Goal: Navigation & Orientation: Find specific page/section

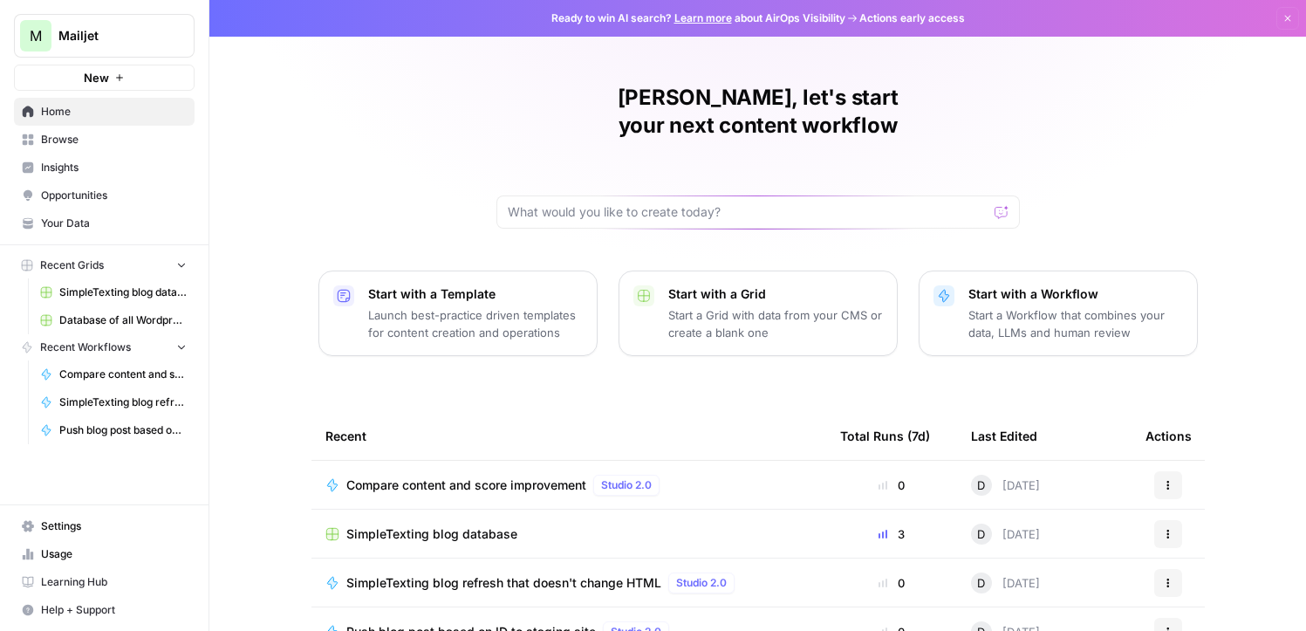
click at [92, 39] on span "Mailjet" at bounding box center [111, 35] width 106 height 17
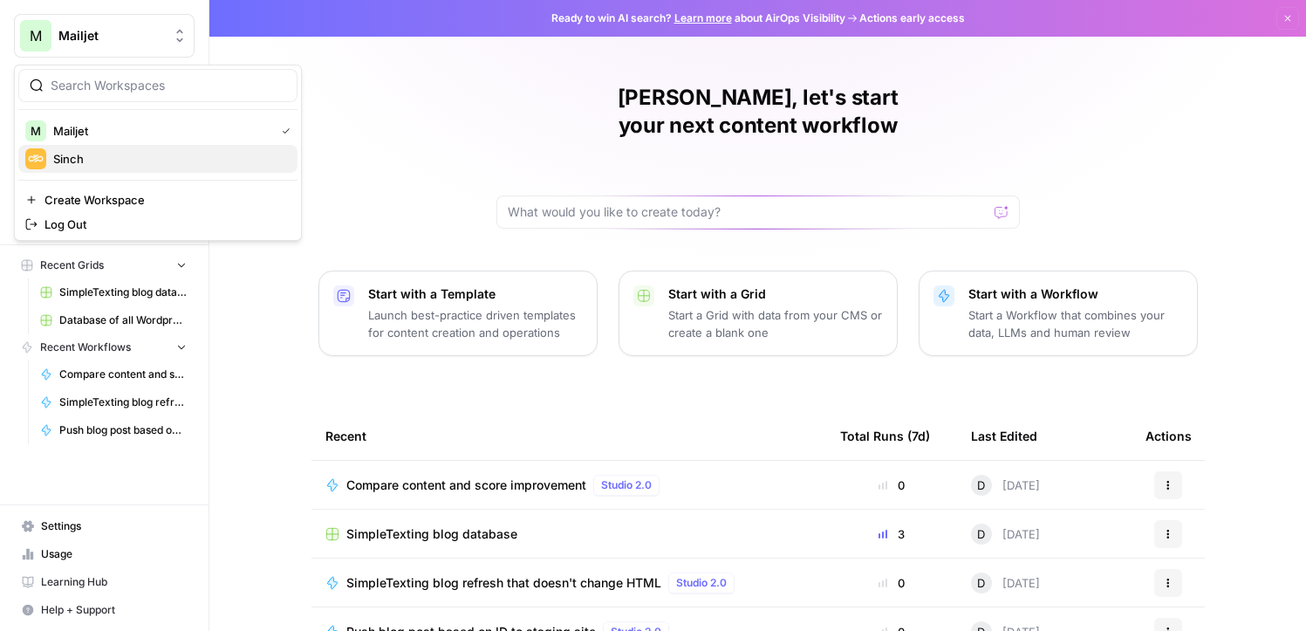
click at [76, 163] on span "Sinch" at bounding box center [168, 158] width 230 height 17
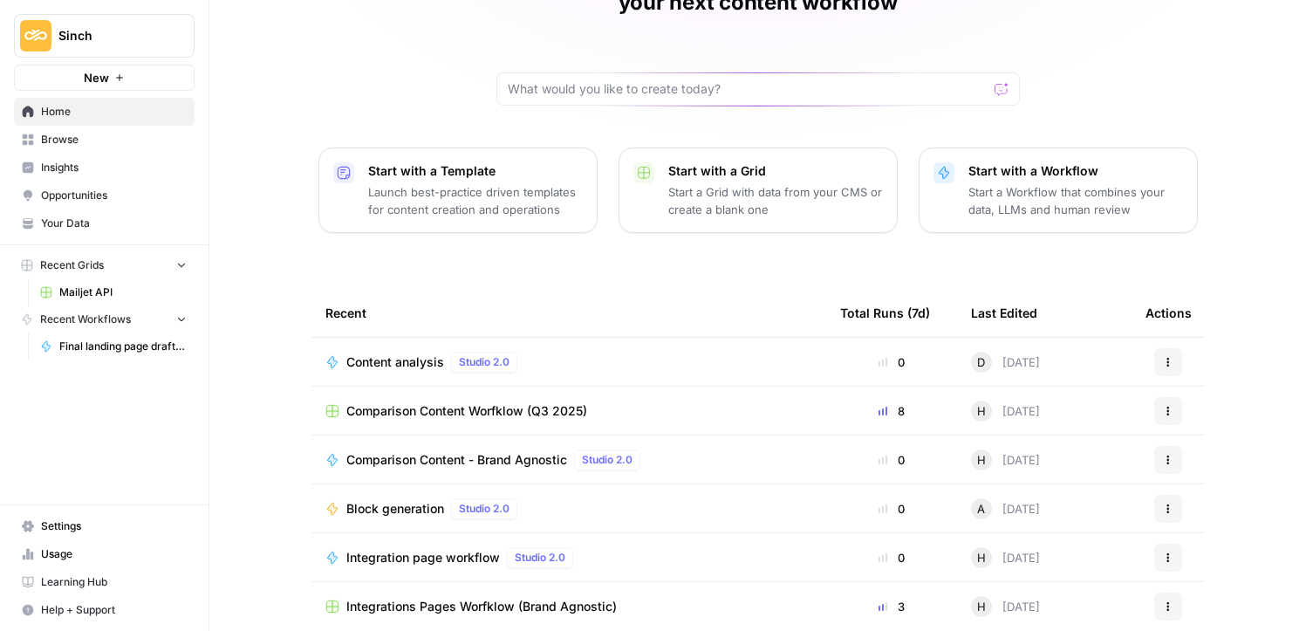
scroll to position [172, 0]
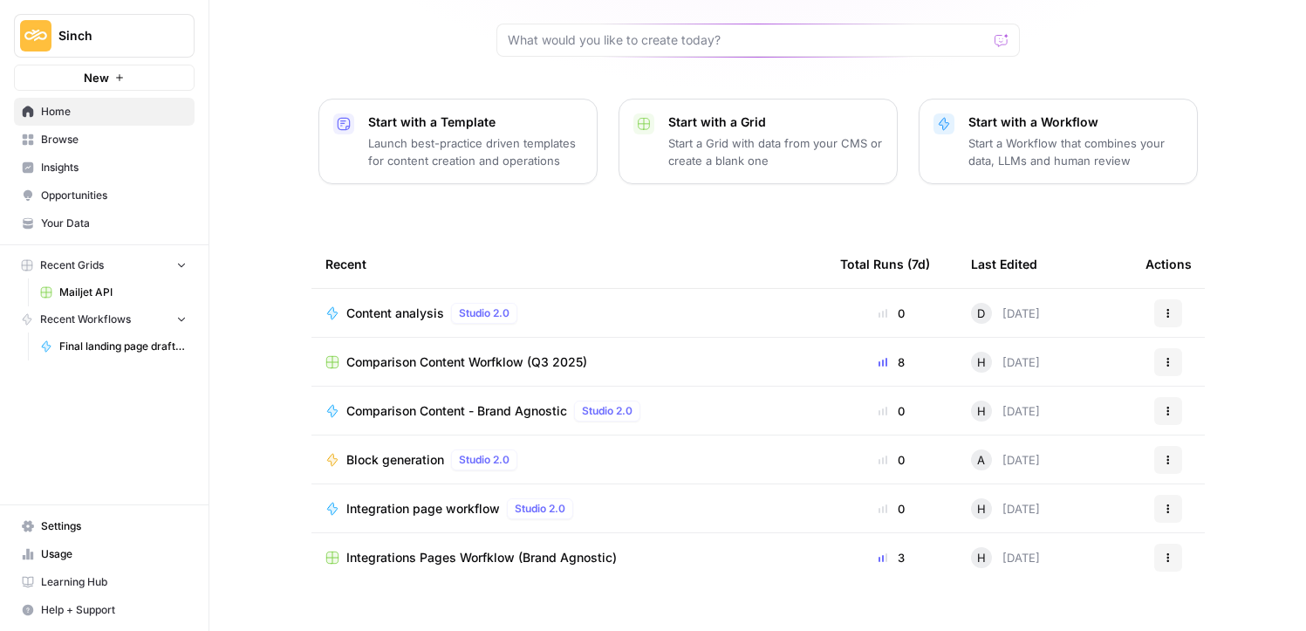
click at [72, 142] on span "Browse" at bounding box center [114, 140] width 146 height 16
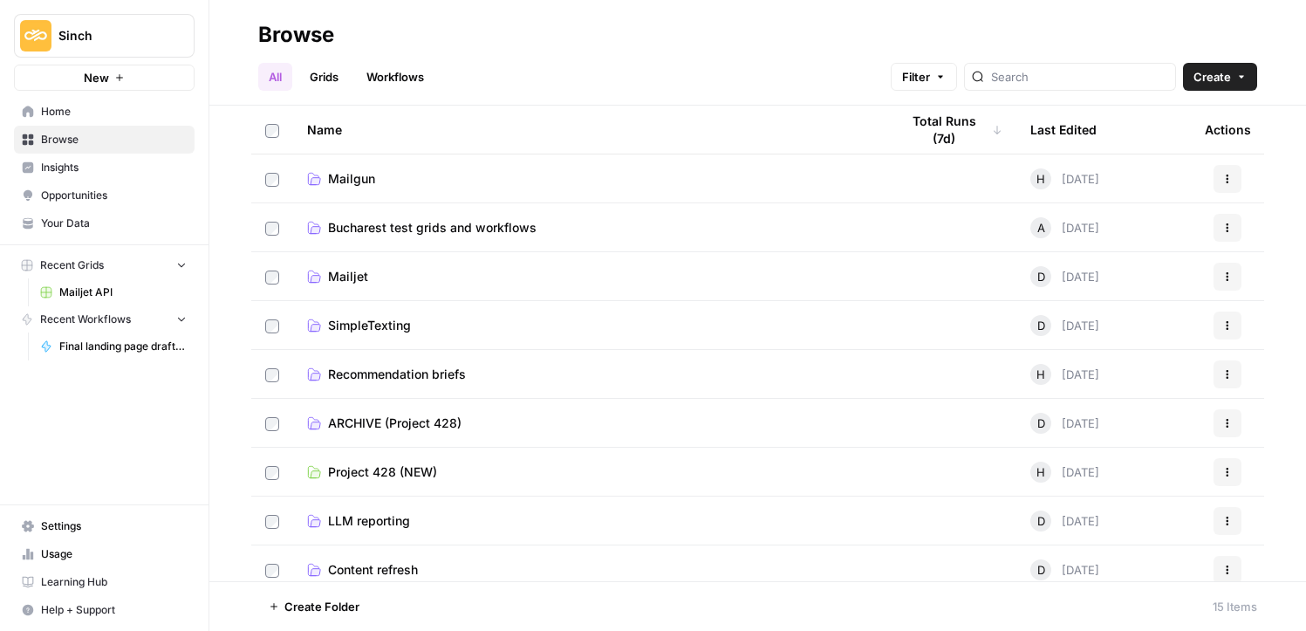
click at [379, 85] on link "Workflows" at bounding box center [395, 77] width 78 height 28
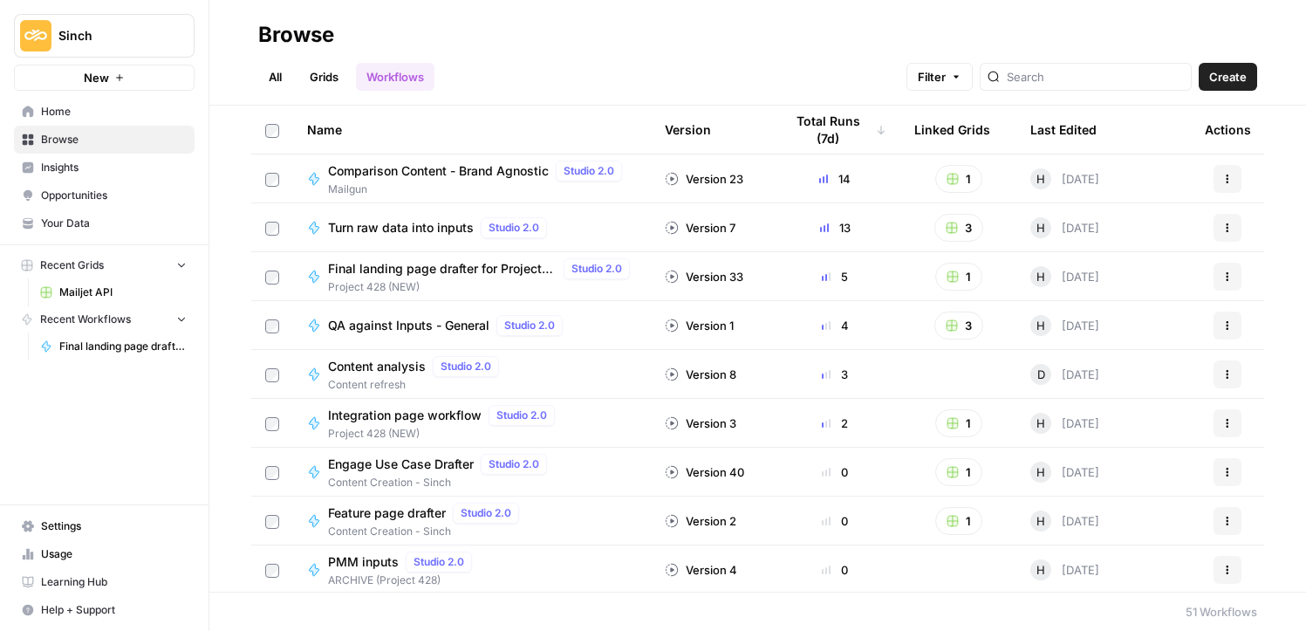
click at [320, 76] on link "Grids" at bounding box center [324, 77] width 50 height 28
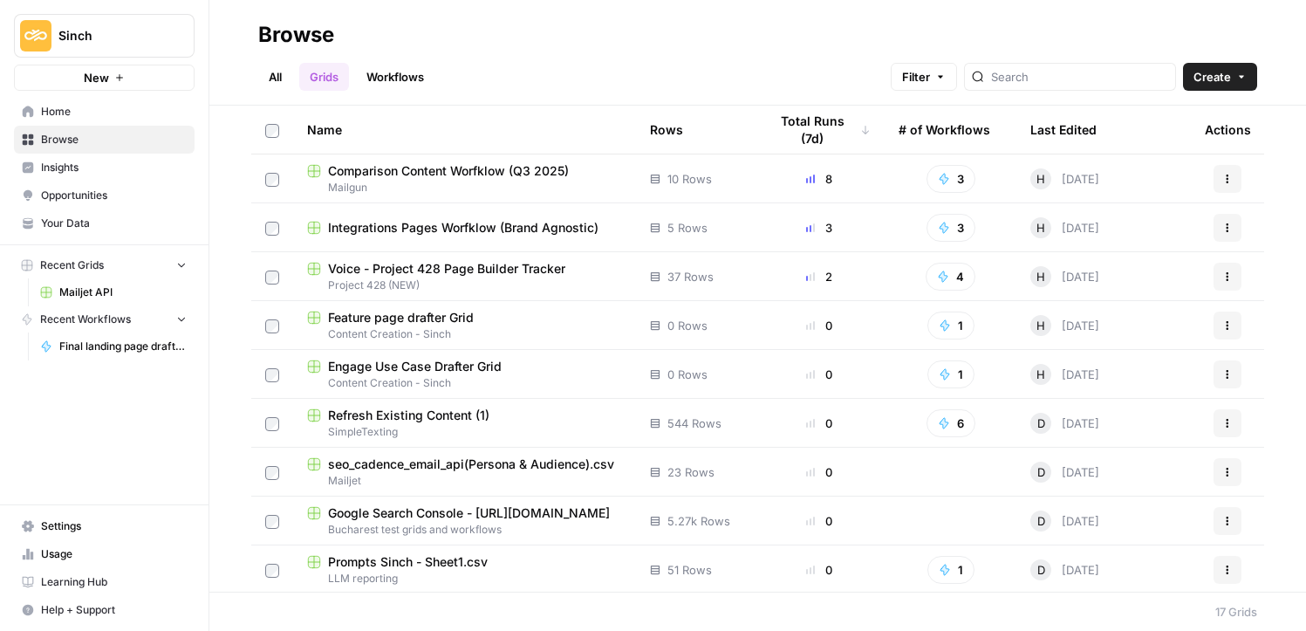
click at [404, 317] on span "Feature page drafter Grid" at bounding box center [401, 317] width 146 height 17
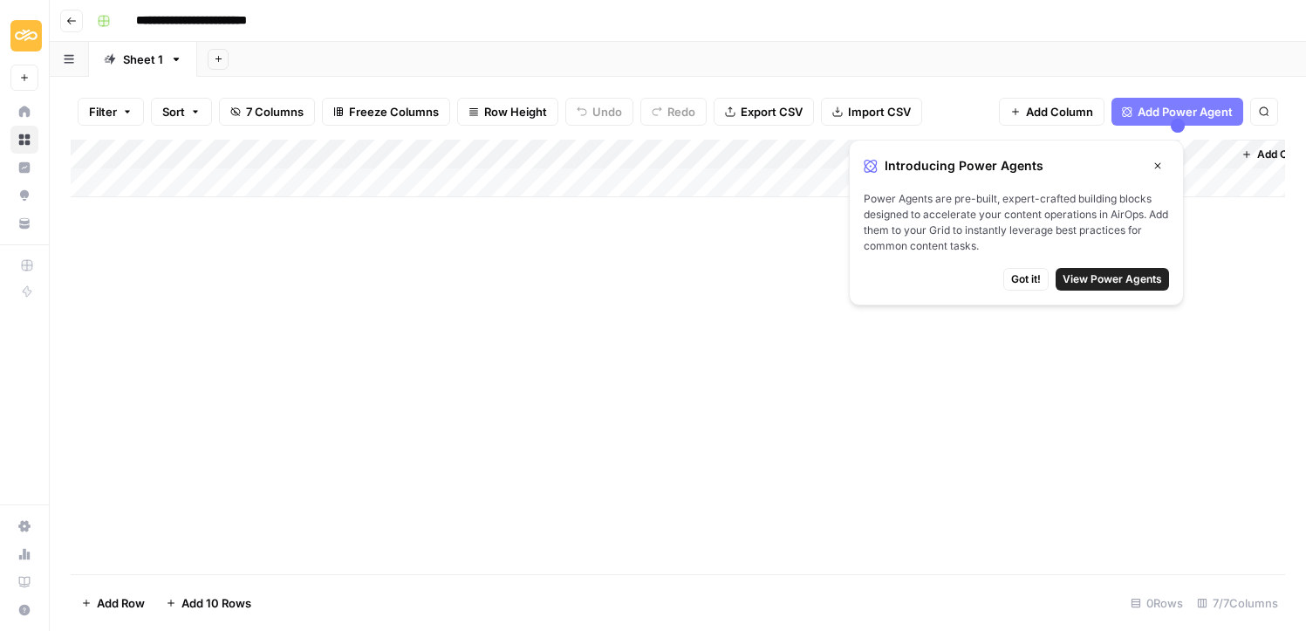
click at [71, 21] on icon "button" at bounding box center [71, 21] width 10 height 10
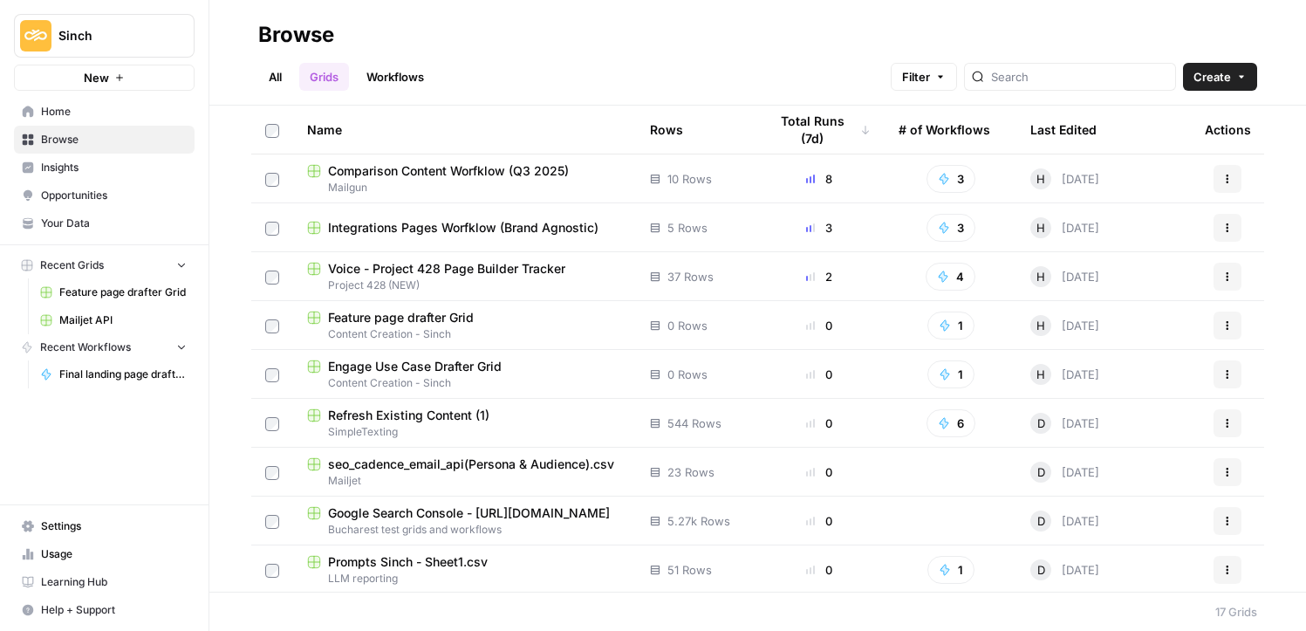
click at [405, 172] on span "Comparison Content Worfklow (Q3 2025)" at bounding box center [448, 170] width 241 height 17
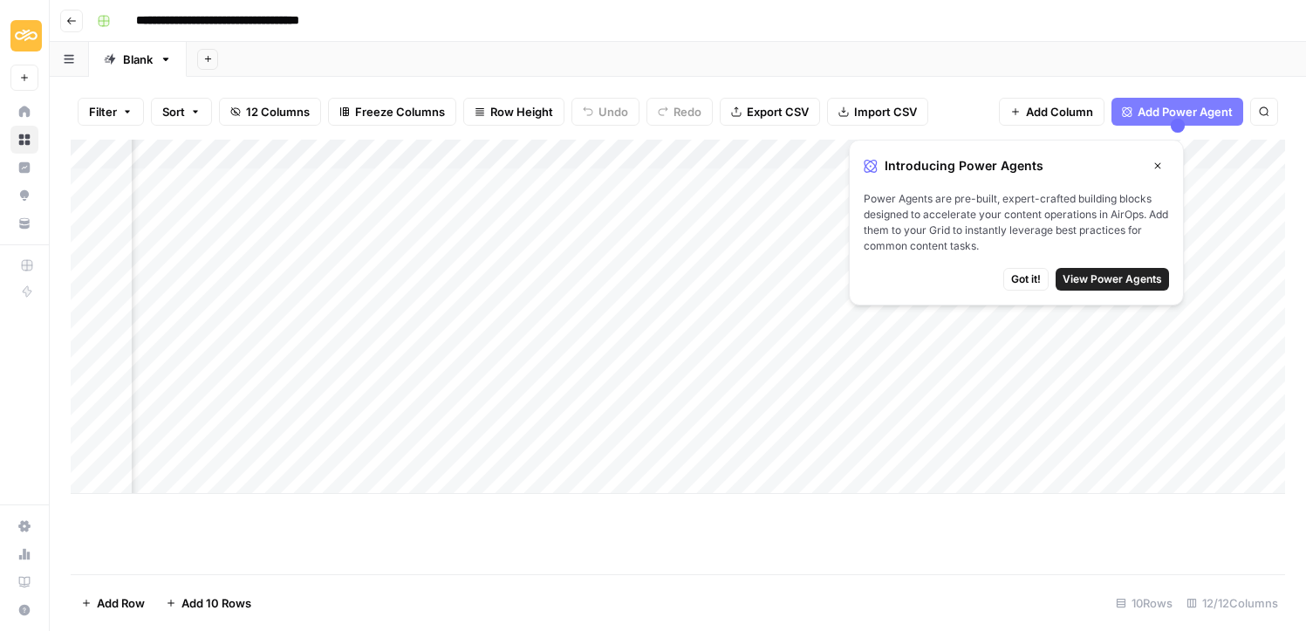
scroll to position [0, 284]
